Goal: Task Accomplishment & Management: Complete application form

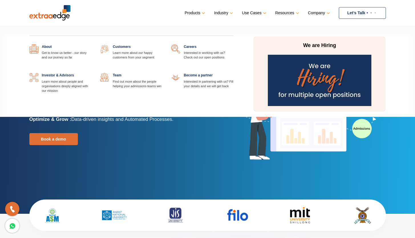
click at [302, 72] on img at bounding box center [319, 80] width 103 height 51
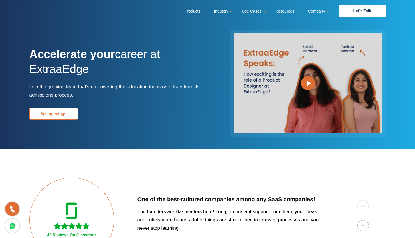
click at [63, 112] on link "See openings" at bounding box center [53, 114] width 48 height 12
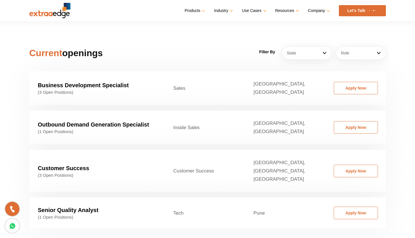
scroll to position [867, 0]
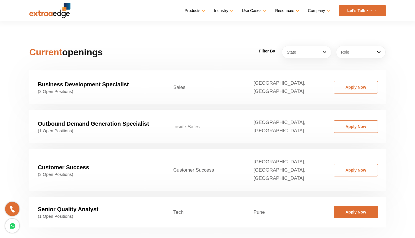
click at [357, 206] on link "Apply Now" at bounding box center [355, 212] width 44 height 13
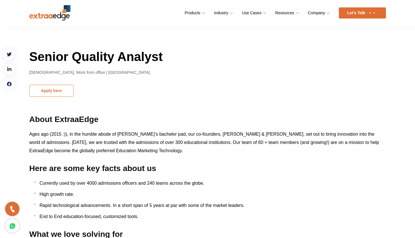
click at [47, 94] on button "Apply here" at bounding box center [51, 91] width 44 height 12
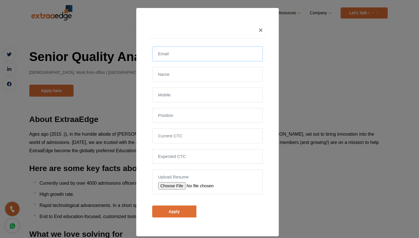
click at [192, 56] on input "email" at bounding box center [207, 53] width 111 height 15
type input "sumit0520kr@gmail.com"
type input "Sumit Kumar"
type input "+917766866909"
click at [183, 115] on input "text" at bounding box center [207, 115] width 111 height 15
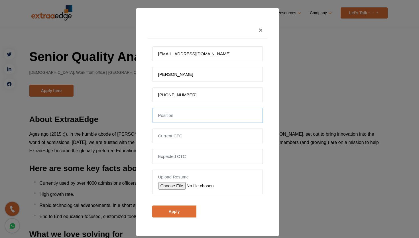
click at [181, 117] on input "text" at bounding box center [207, 115] width 111 height 15
type input "Software Developer"
click at [170, 138] on input "tel" at bounding box center [207, 136] width 111 height 15
type input "3.5"
click at [163, 156] on input "tel" at bounding box center [207, 156] width 111 height 15
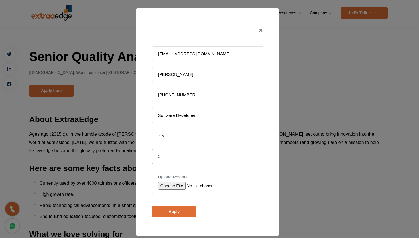
type input "5"
click at [173, 186] on input "file" at bounding box center [198, 185] width 81 height 7
type input "C:\fakepath\DeveloperResume.pdf"
click at [172, 211] on input "Apply" at bounding box center [174, 211] width 44 height 12
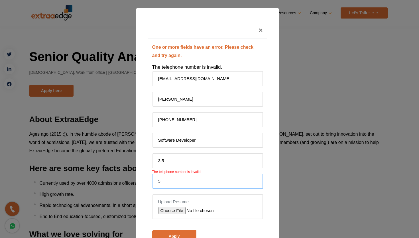
click at [165, 181] on input "5" at bounding box center [207, 181] width 111 height 15
type input "5Lpa"
click at [164, 165] on input "3.5" at bounding box center [207, 160] width 111 height 15
click at [152, 230] on input "Apply" at bounding box center [174, 236] width 44 height 12
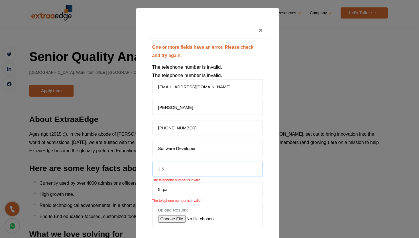
click at [165, 170] on input "3.5" at bounding box center [207, 169] width 111 height 15
click at [164, 170] on input "350000" at bounding box center [207, 169] width 111 height 15
type input "350000"
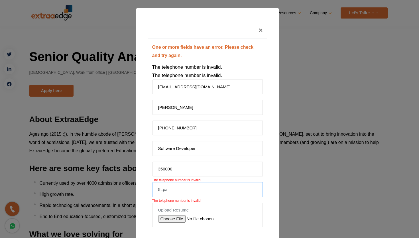
click at [166, 186] on input "5Lpa" at bounding box center [207, 189] width 111 height 15
drag, startPoint x: 166, startPoint y: 189, endPoint x: 158, endPoint y: 192, distance: 8.9
click at [158, 192] on input "5Lpa" at bounding box center [207, 189] width 111 height 15
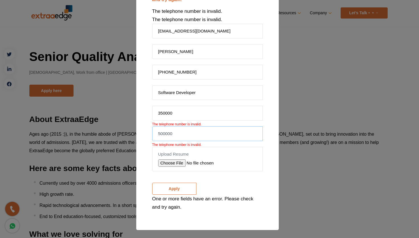
type input "500000"
click at [177, 192] on input "Apply" at bounding box center [174, 189] width 44 height 12
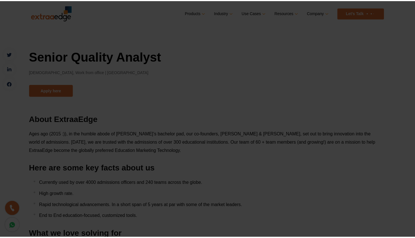
scroll to position [39, 0]
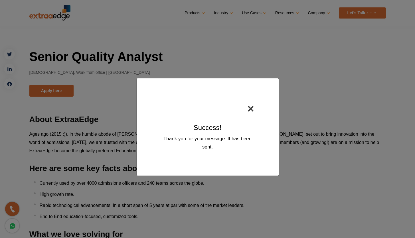
click at [249, 107] on button "×" at bounding box center [251, 108] width 16 height 21
